Goal: Navigation & Orientation: Find specific page/section

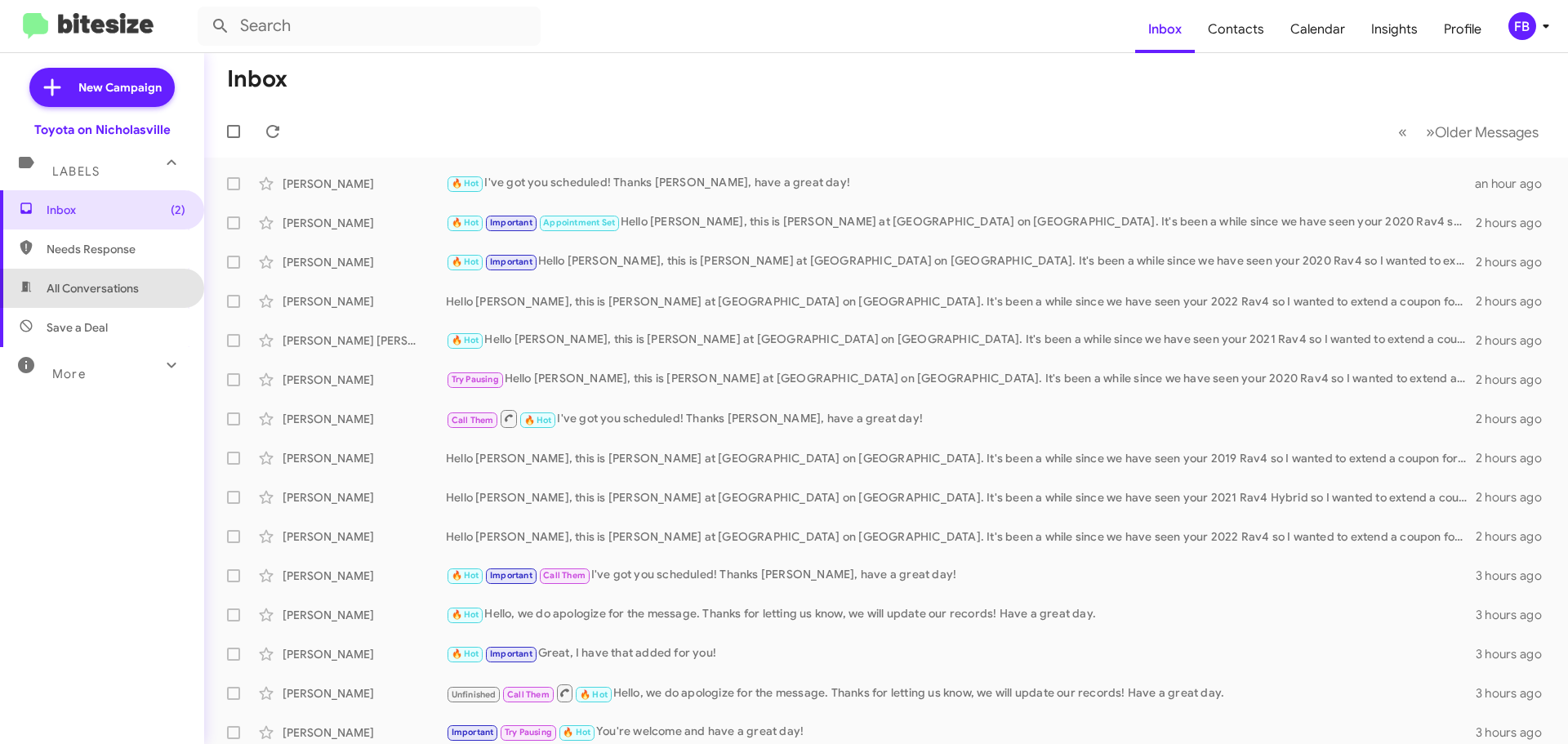
click at [101, 274] on span "All Conversations" at bounding box center [102, 288] width 205 height 40
type input "in:all-conversations"
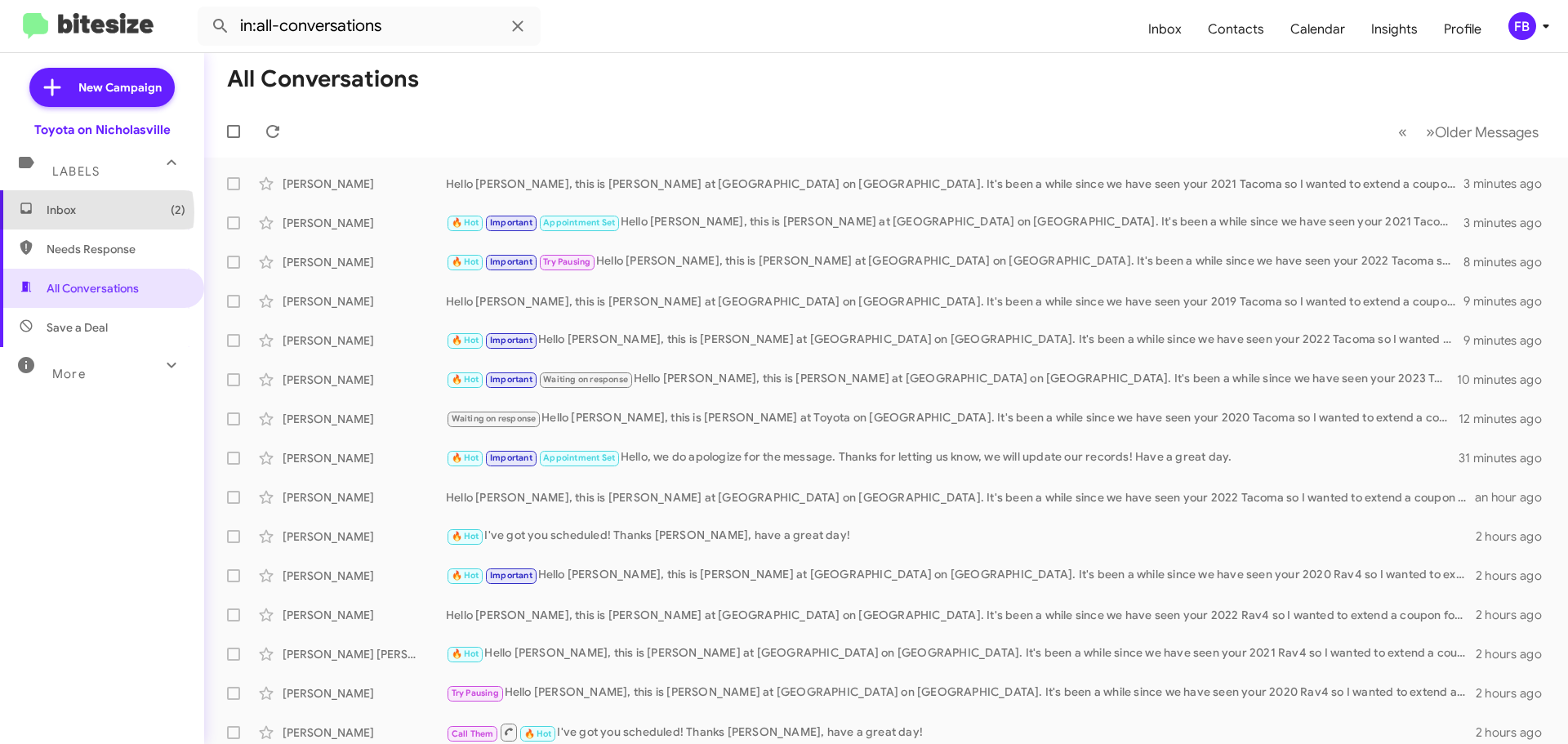
click at [95, 212] on span "Inbox (2)" at bounding box center [115, 210] width 139 height 16
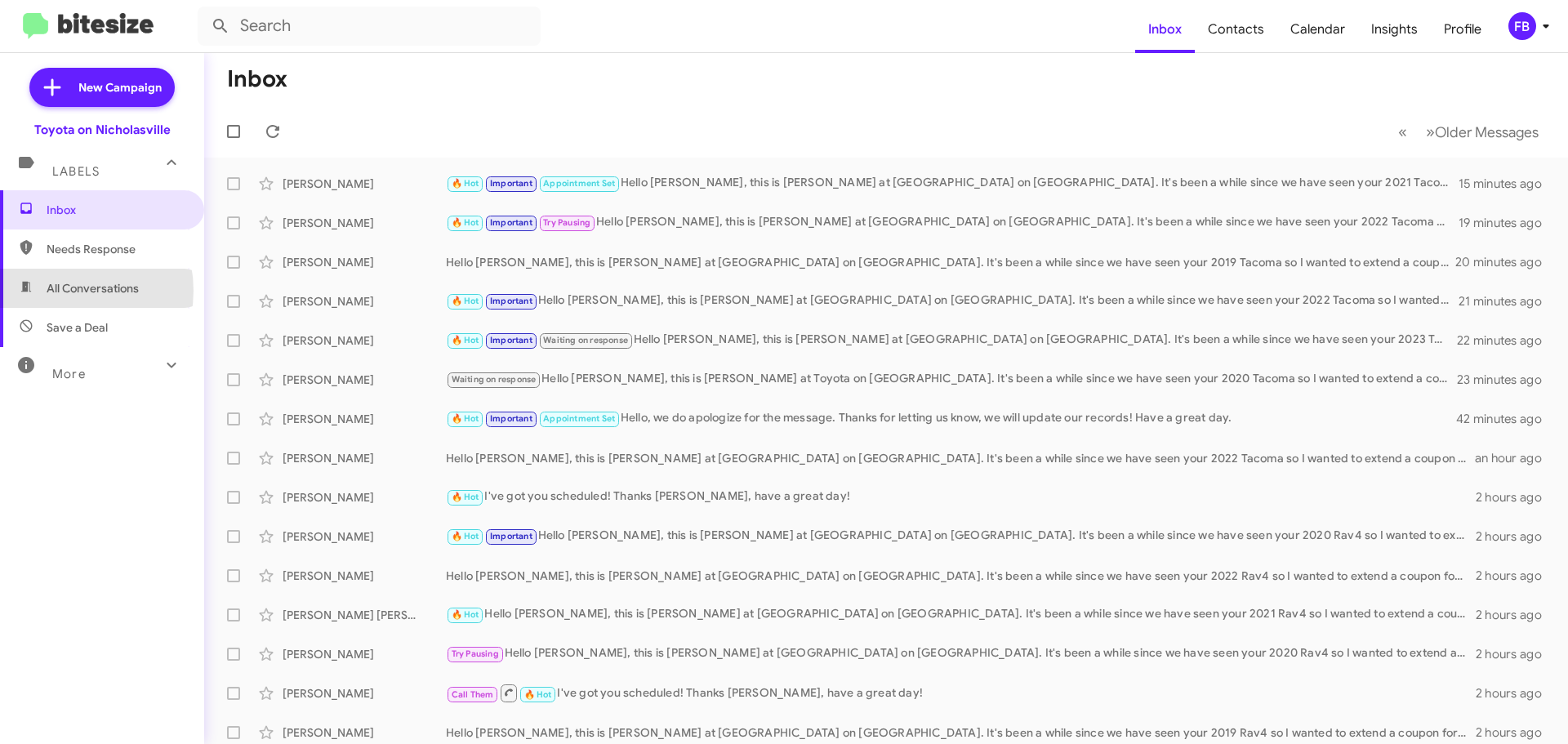
click at [58, 291] on span "All Conversations" at bounding box center [93, 288] width 93 height 16
type input "in:all-conversations"
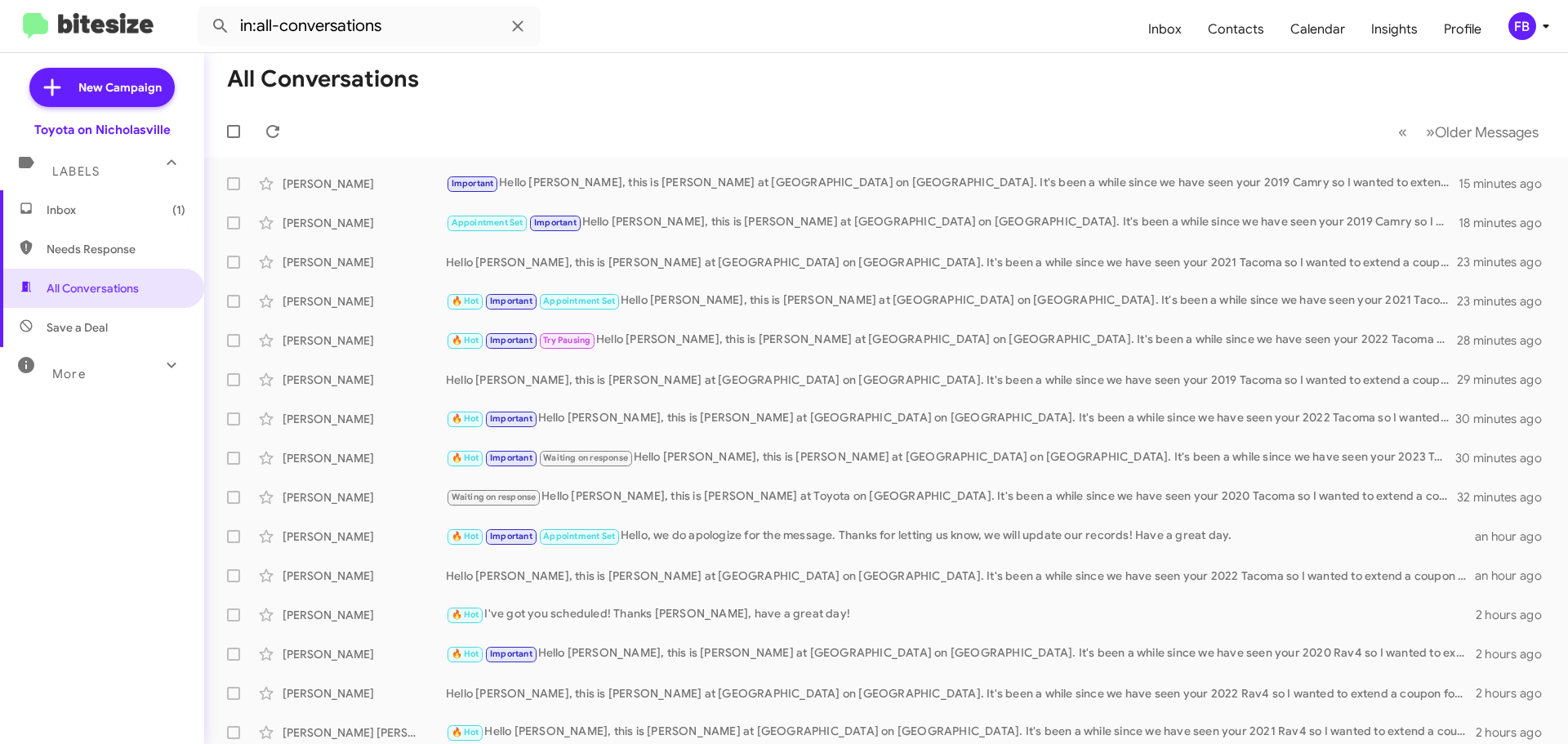
click at [114, 218] on span "Inbox (1)" at bounding box center [102, 210] width 205 height 40
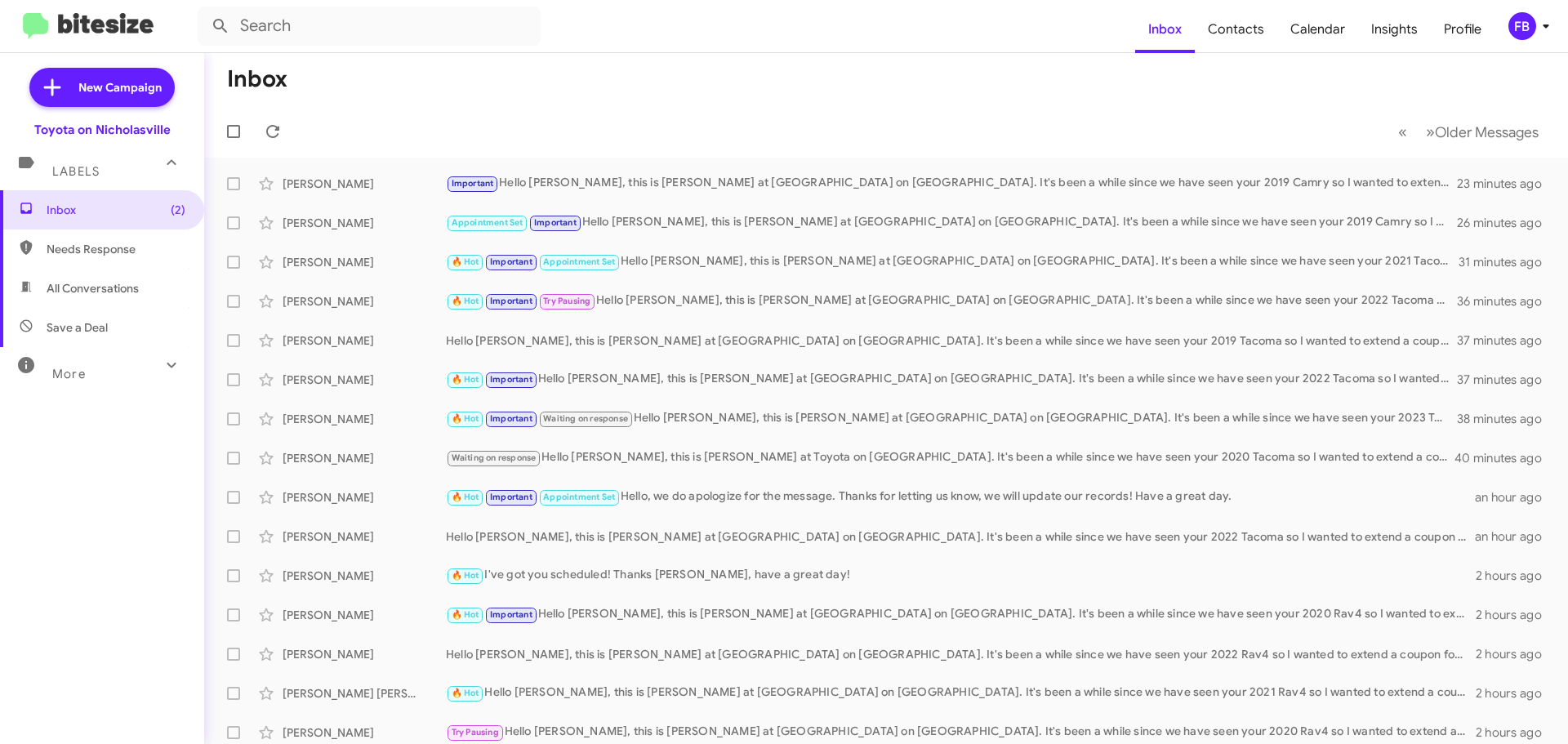
click at [55, 279] on span "All Conversations" at bounding box center [102, 288] width 205 height 40
type input "in:all-conversations"
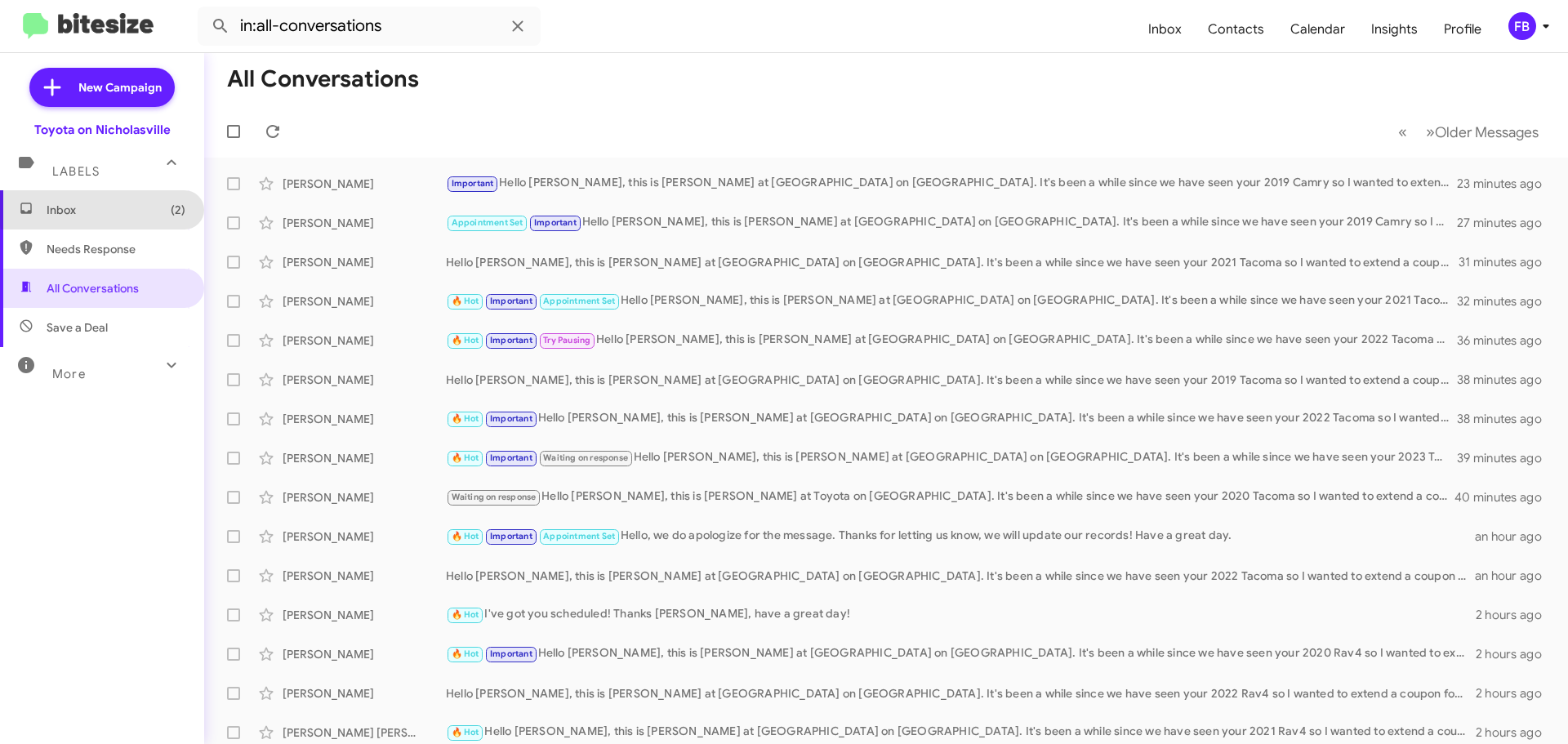
click at [131, 207] on span "Inbox (2)" at bounding box center [115, 210] width 139 height 16
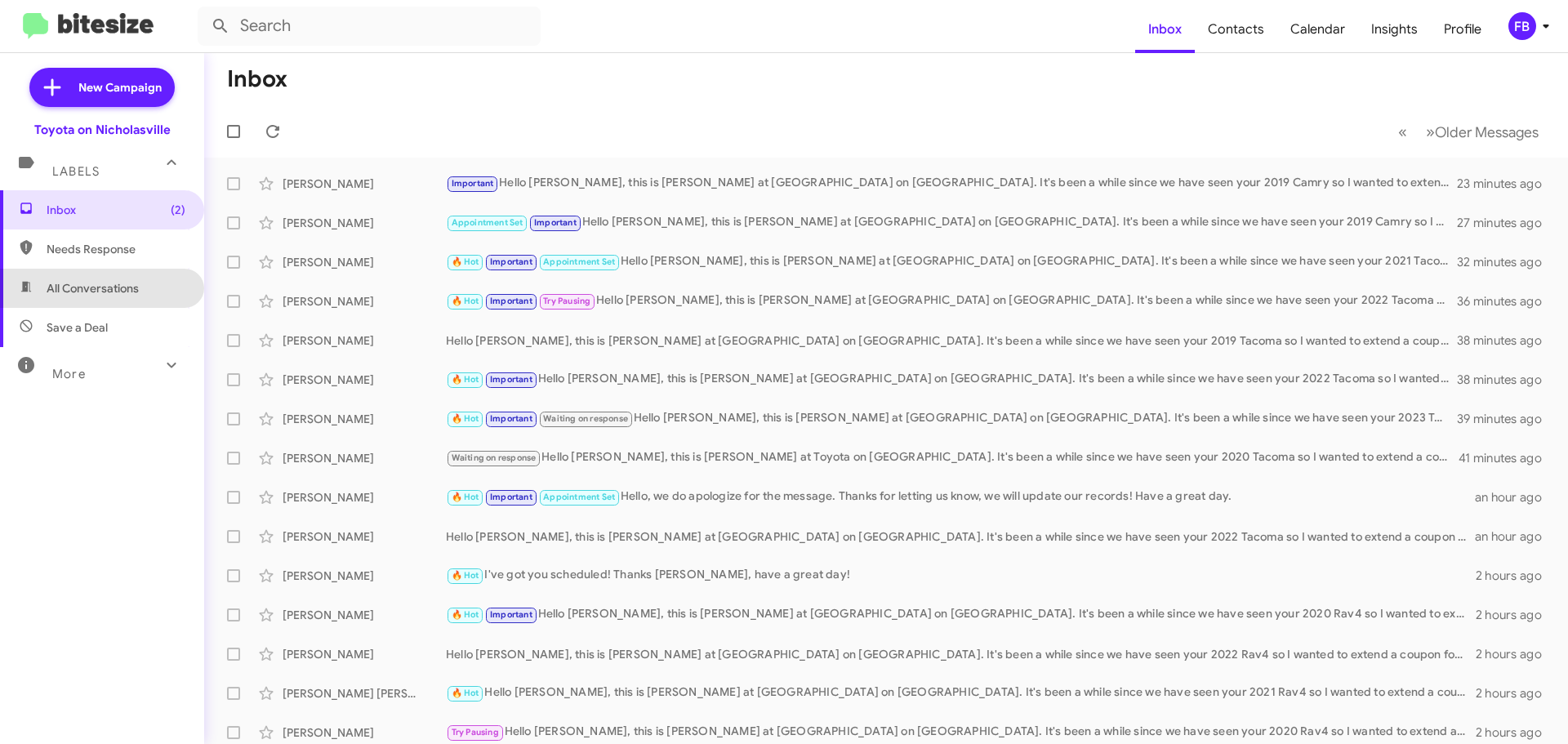
click at [127, 279] on span "All Conversations" at bounding box center [102, 288] width 205 height 40
type input "in:all-conversations"
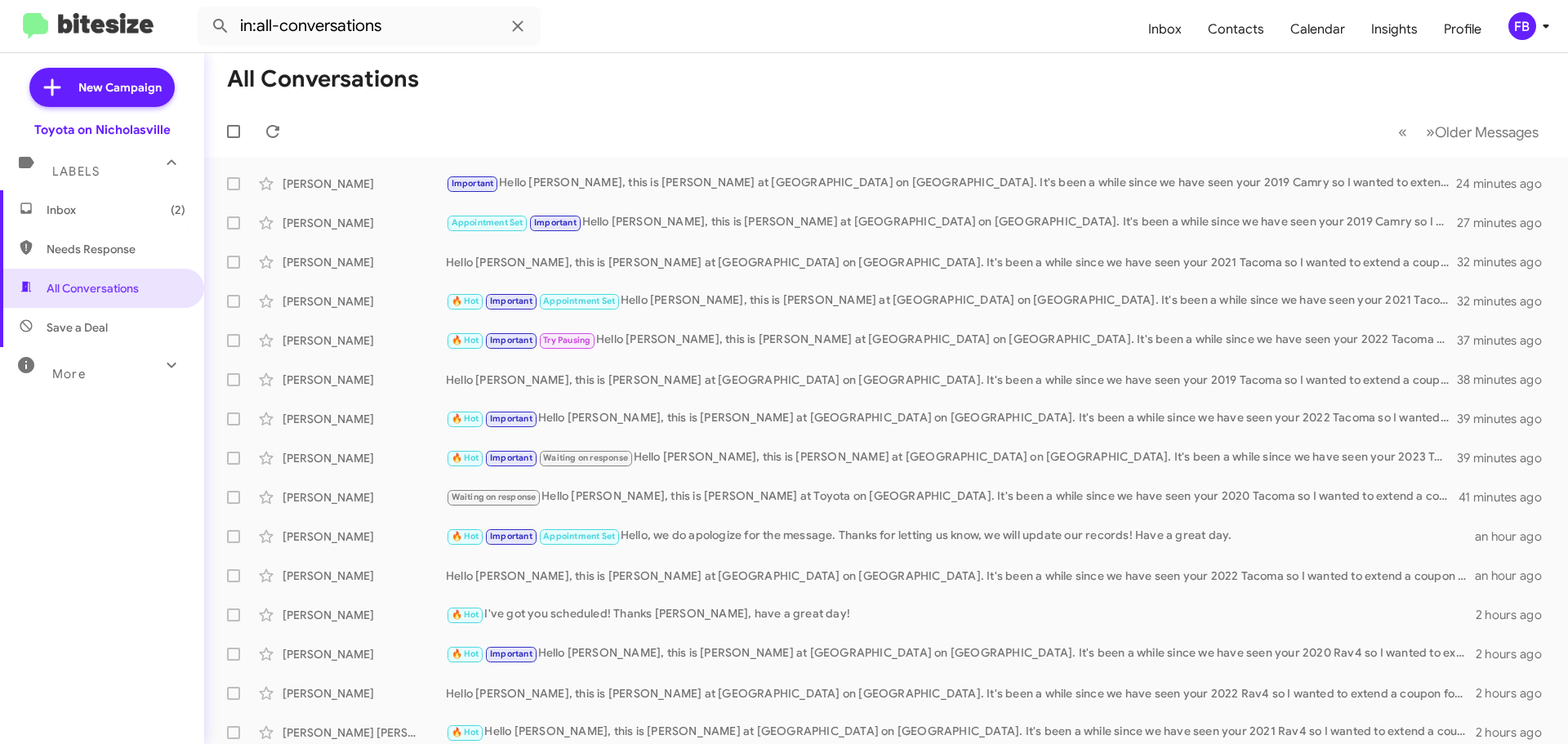
drag, startPoint x: 79, startPoint y: 221, endPoint x: 93, endPoint y: 221, distance: 14.0
click at [79, 221] on span "Inbox (2)" at bounding box center [102, 210] width 205 height 40
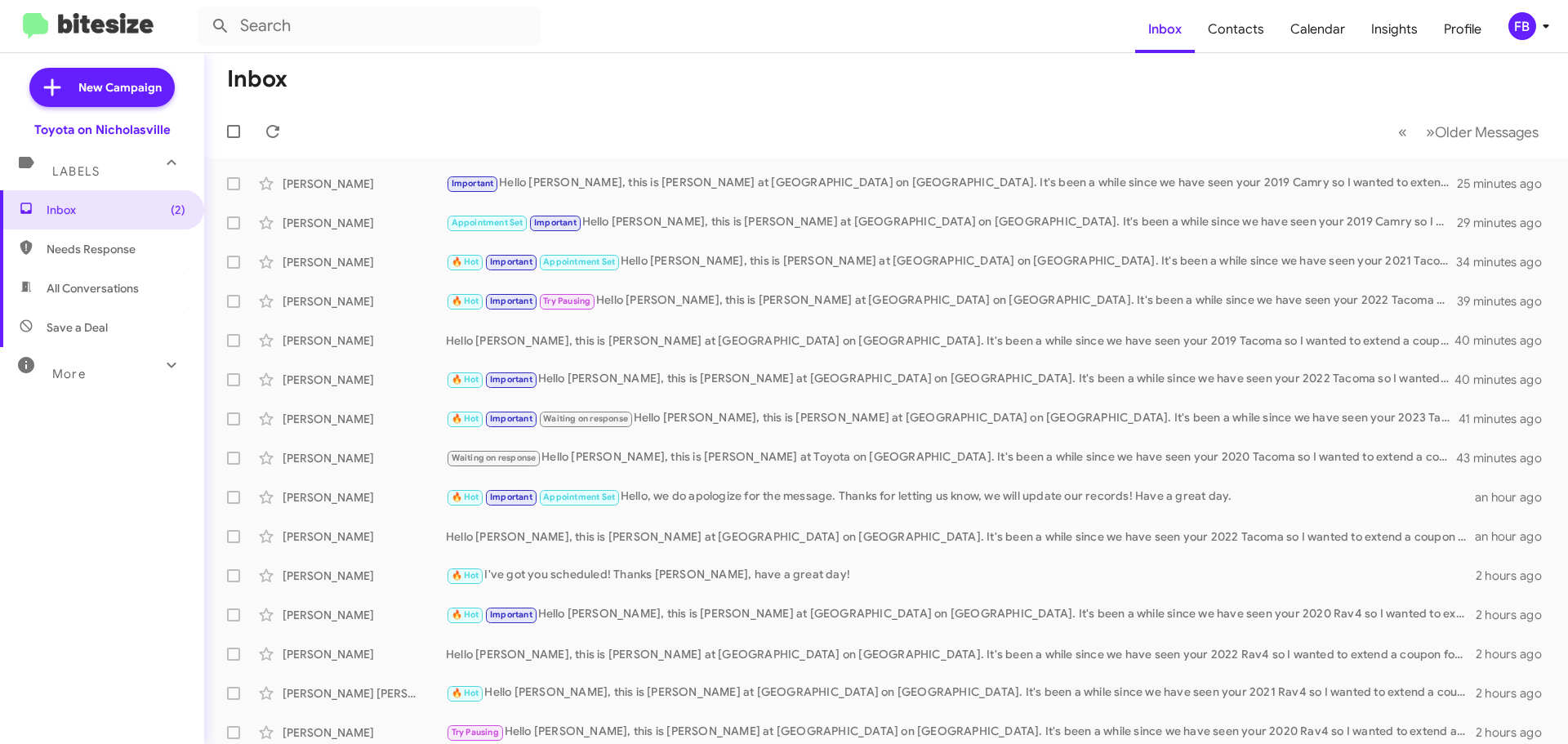
click at [106, 279] on span "All Conversations" at bounding box center [102, 288] width 205 height 40
type input "in:all-conversations"
